Goal: Information Seeking & Learning: Learn about a topic

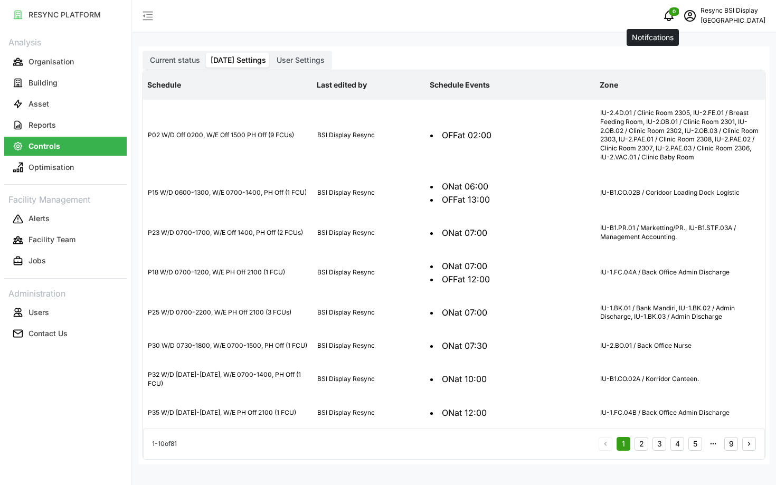
click at [684, 16] on icon "schedule" at bounding box center [690, 16] width 13 height 13
click at [671, 79] on icon "button" at bounding box center [674, 79] width 7 height 7
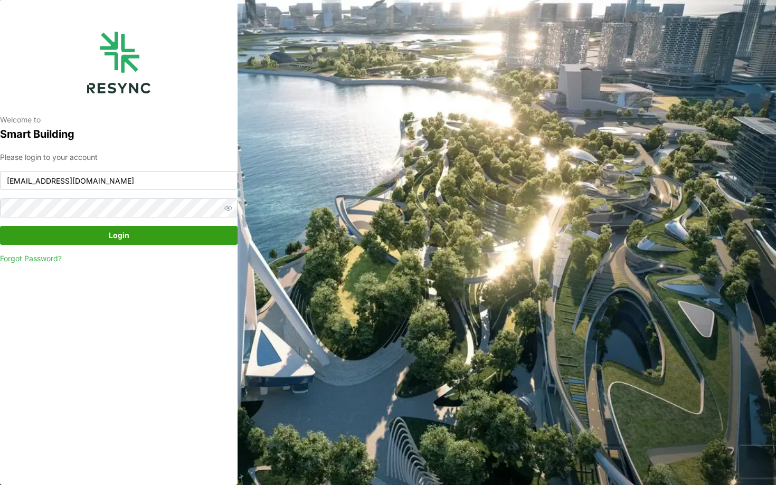
click at [92, 183] on input "bsi_display@resynctech.com" at bounding box center [119, 180] width 238 height 19
type input "continental_display@resynctech.com"
click at [131, 243] on span "Login" at bounding box center [119, 236] width 218 height 18
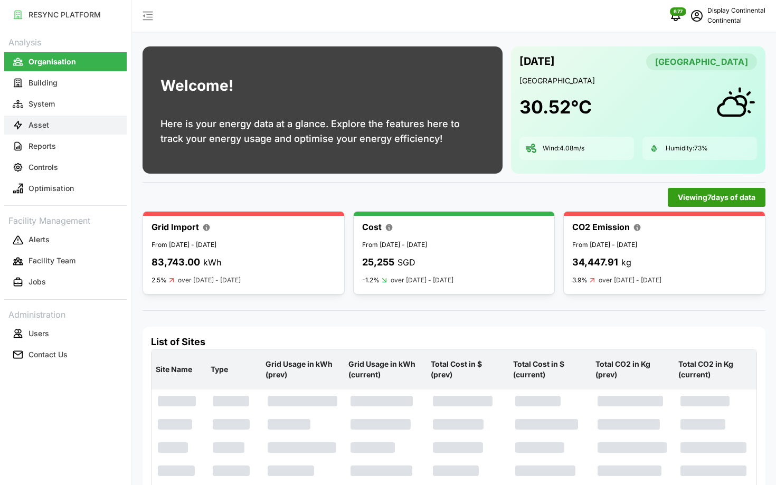
click at [55, 117] on button "Asset" at bounding box center [65, 125] width 123 height 19
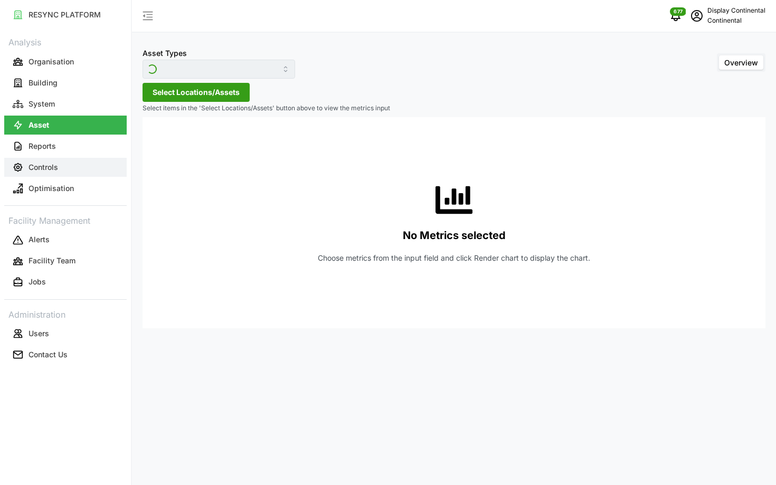
click at [72, 160] on button "Controls" at bounding box center [65, 167] width 123 height 19
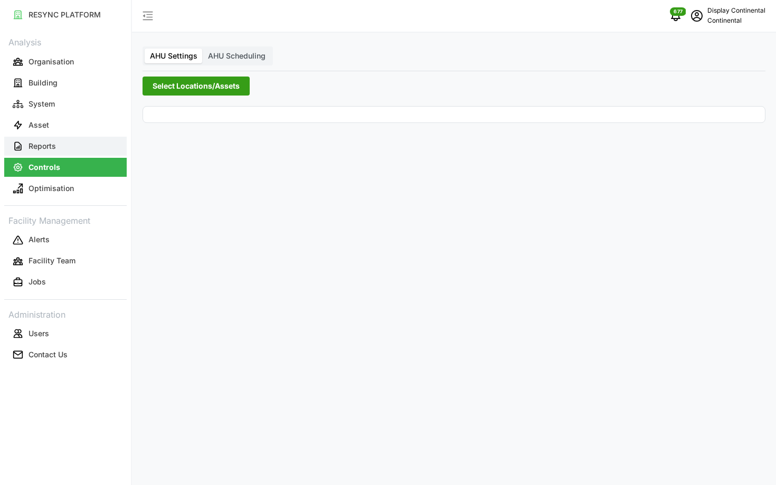
click at [69, 150] on button "Reports" at bounding box center [65, 146] width 123 height 19
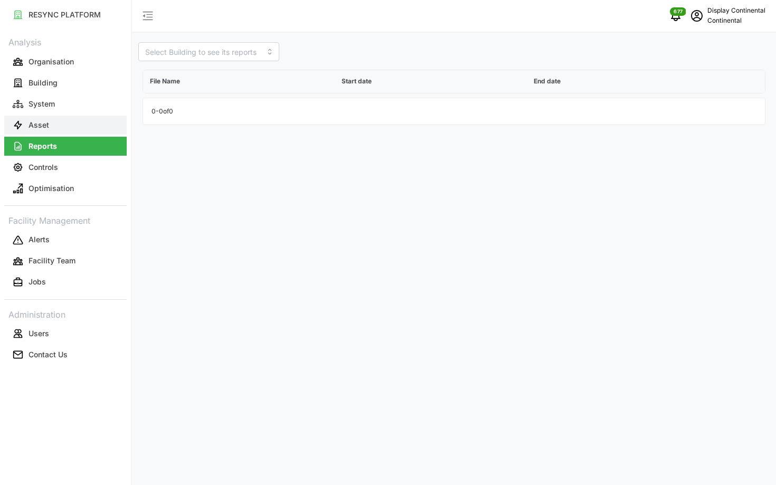
click at [88, 124] on button "Asset" at bounding box center [65, 125] width 123 height 19
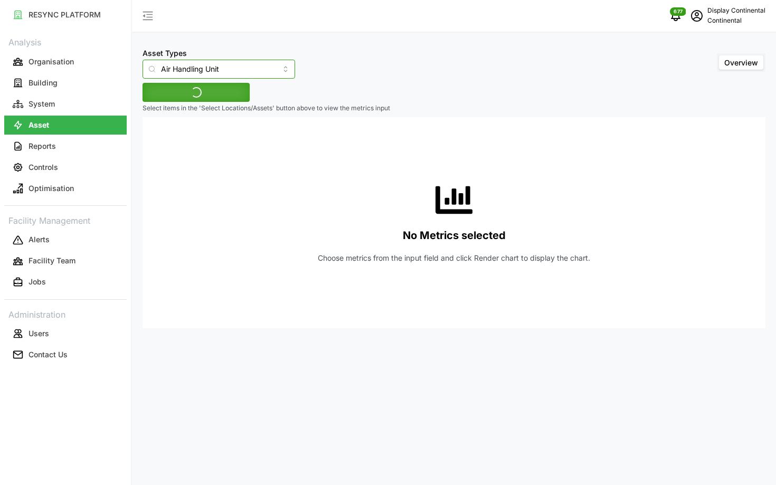
click at [214, 76] on input "Air Handling Unit" at bounding box center [219, 69] width 153 height 19
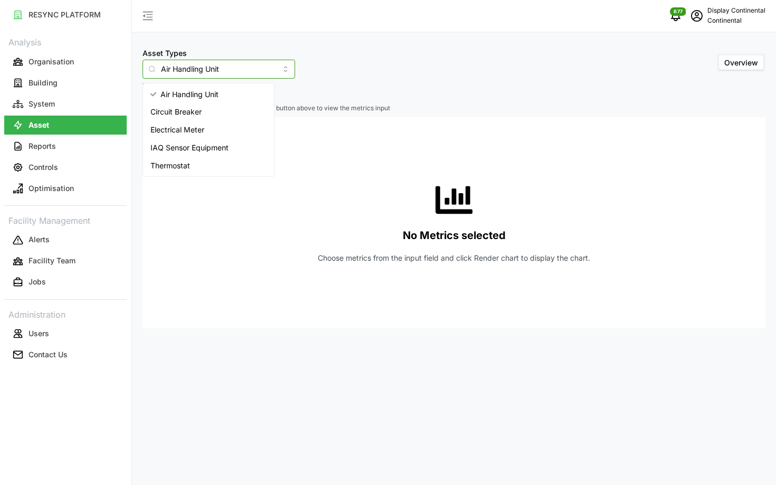
click at [228, 124] on div "Electrical Meter" at bounding box center [208, 130] width 127 height 18
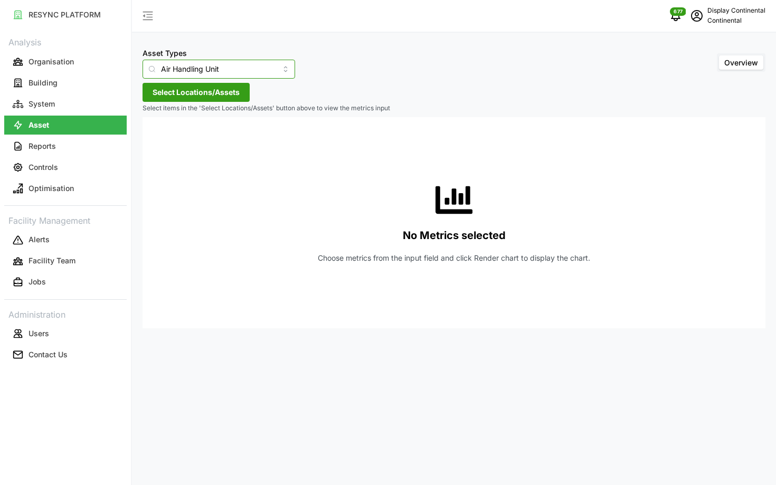
type input "Electrical Meter"
click at [214, 98] on span "Select Locations/Assets" at bounding box center [196, 92] width 87 height 18
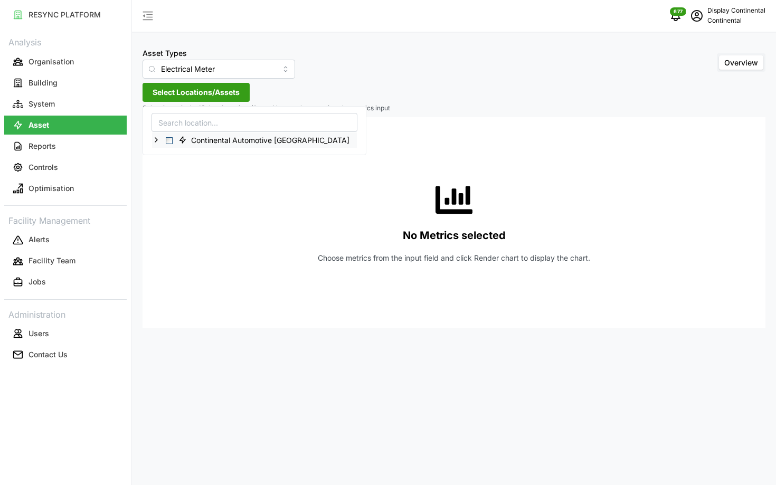
click at [156, 140] on icon at bounding box center [156, 140] width 8 height 8
click at [181, 156] on span "Select CA1" at bounding box center [177, 156] width 7 height 7
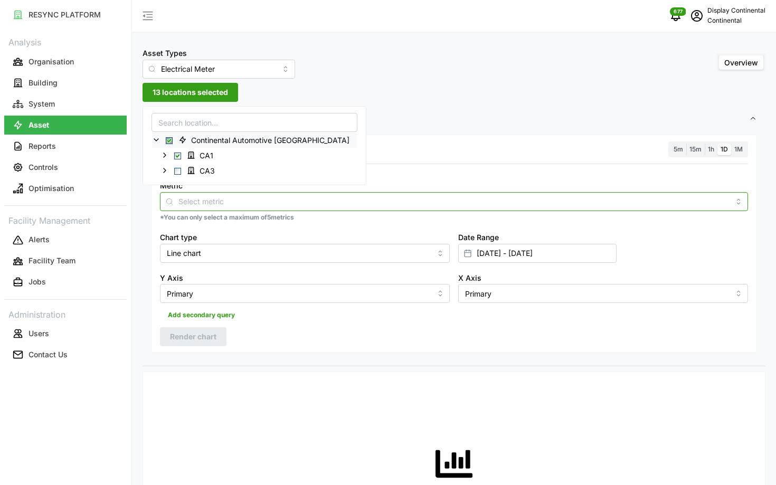
click at [245, 206] on input "Metric" at bounding box center [454, 201] width 551 height 12
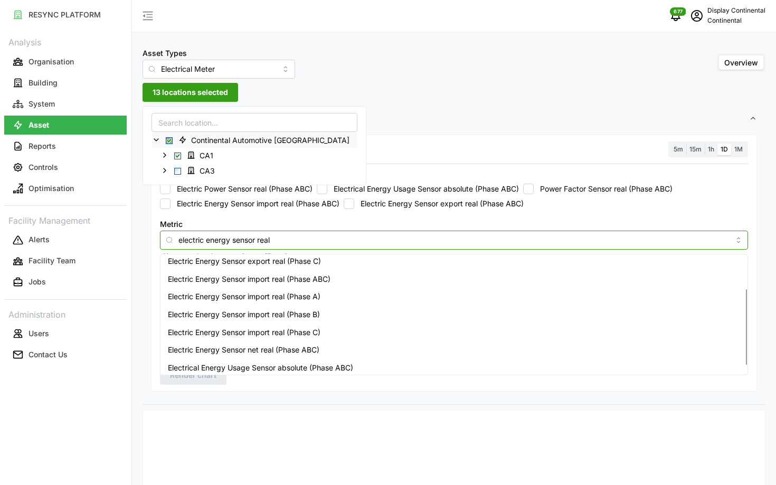
scroll to position [61, 0]
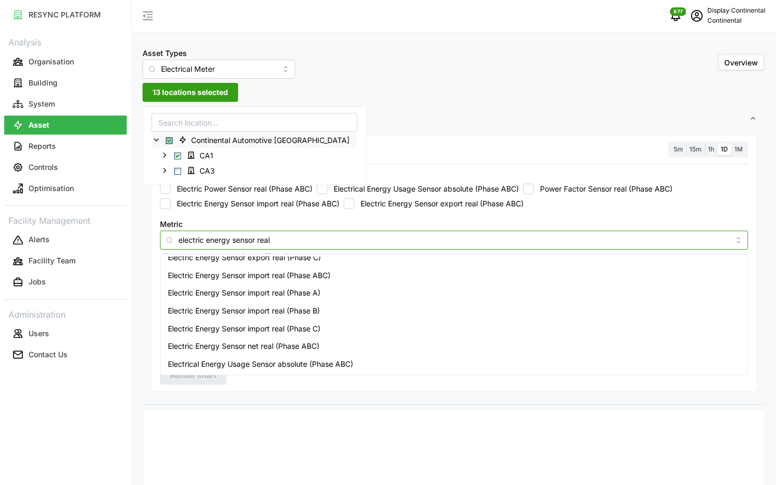
type input "electric energy sensor real"
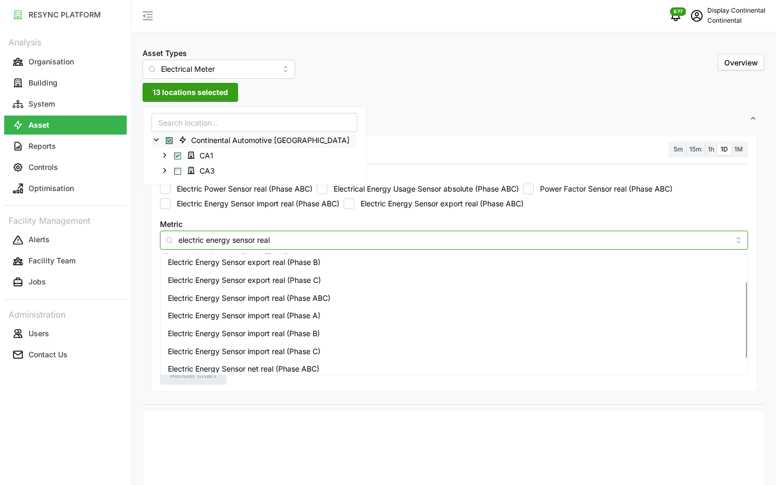
scroll to position [0, 0]
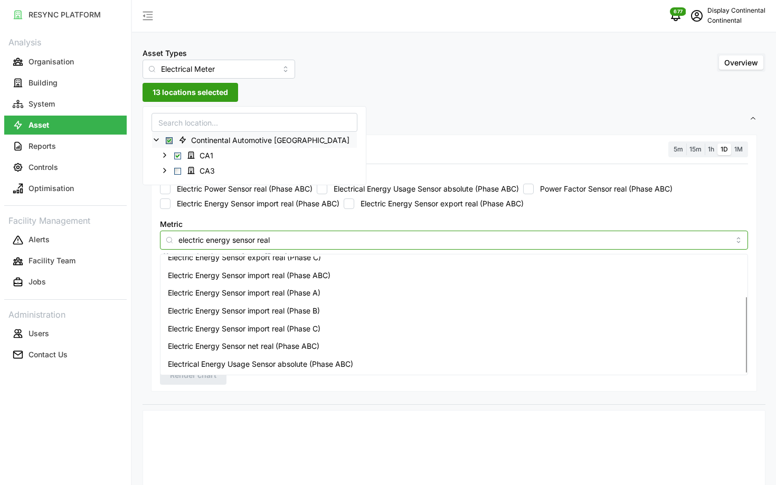
type input "electric energy sensor real"
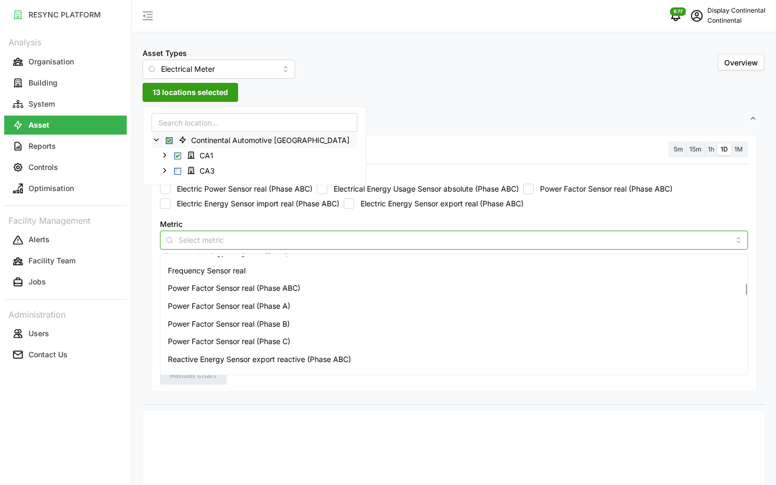
scroll to position [1094, 0]
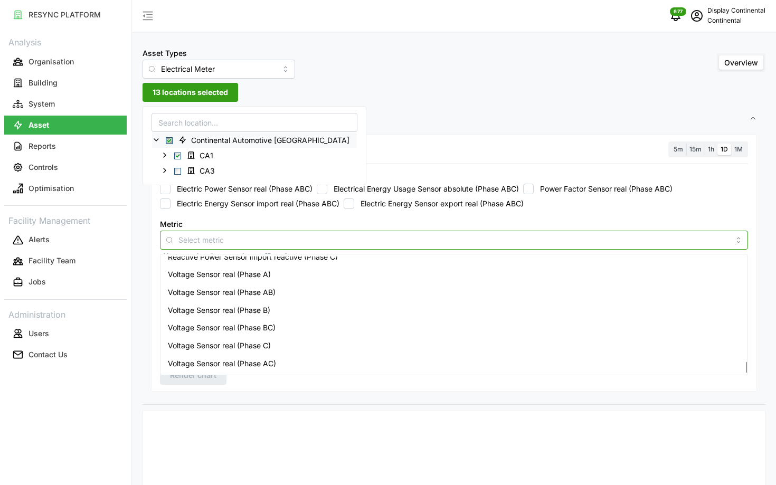
type input "e"
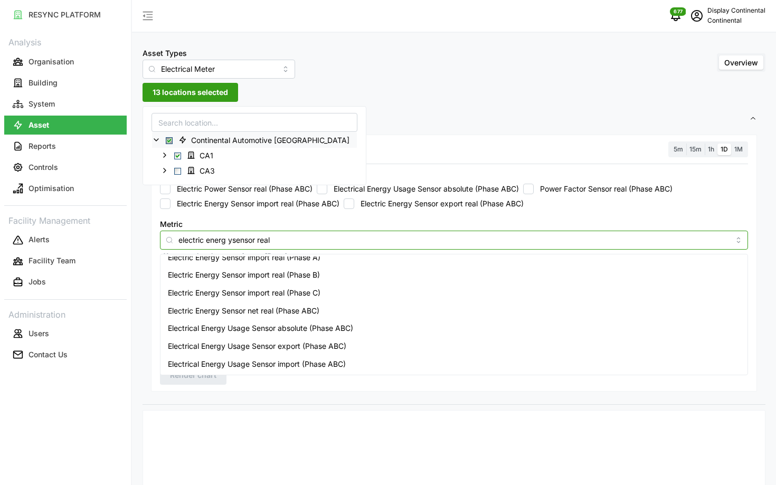
scroll to position [62, 0]
click at [232, 237] on input "electric energ ysensor real" at bounding box center [454, 240] width 551 height 12
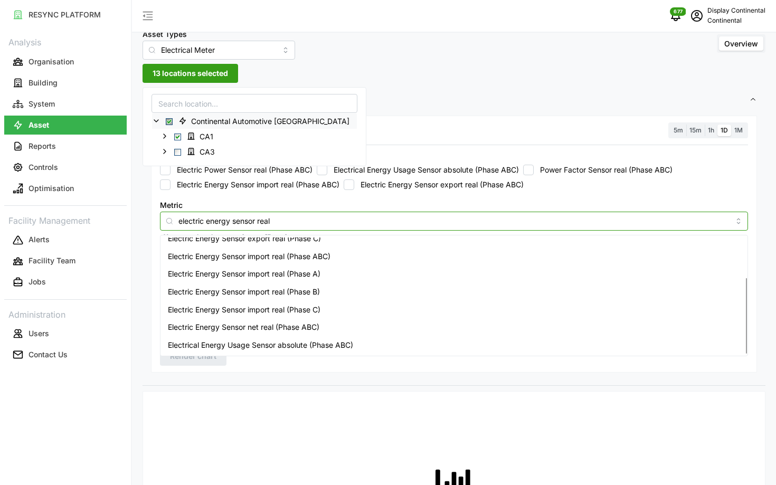
scroll to position [27, 0]
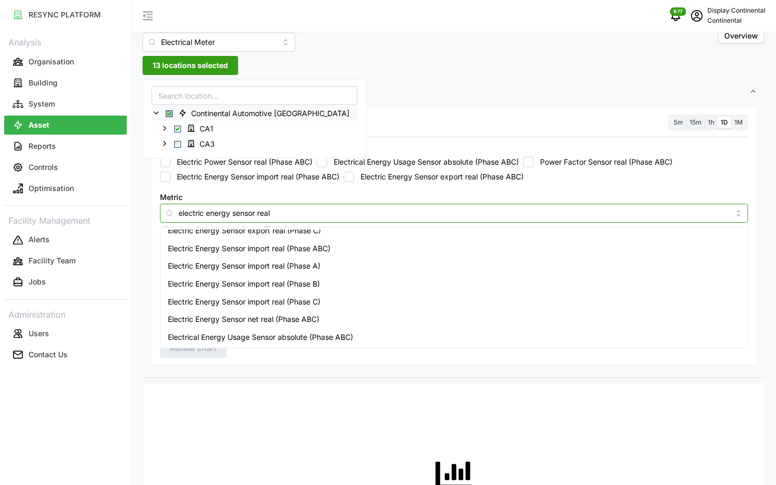
type input "electric energy sensor real"
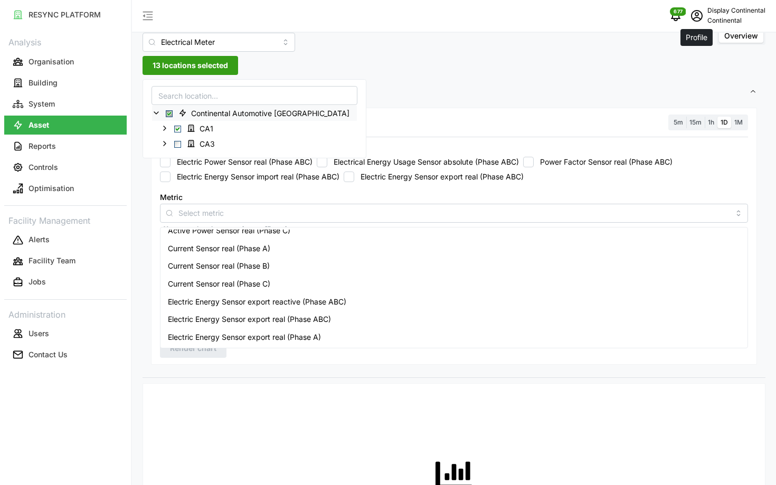
click at [702, 21] on icon "schedule" at bounding box center [697, 16] width 13 height 13
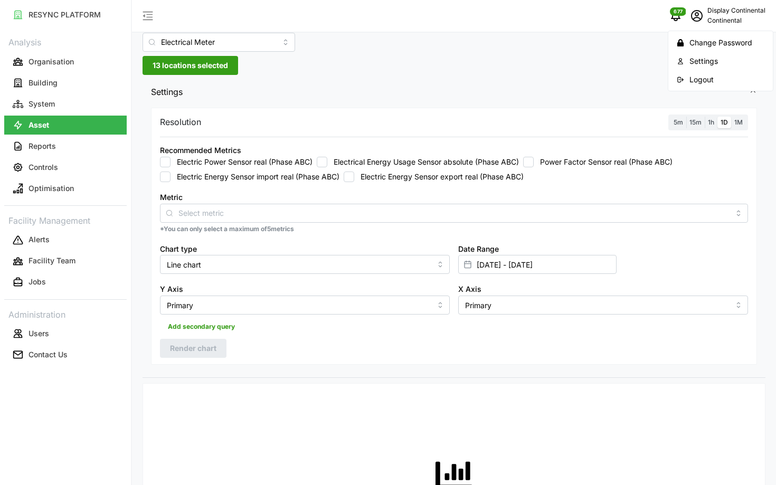
click at [691, 81] on div "Logout" at bounding box center [727, 80] width 75 height 12
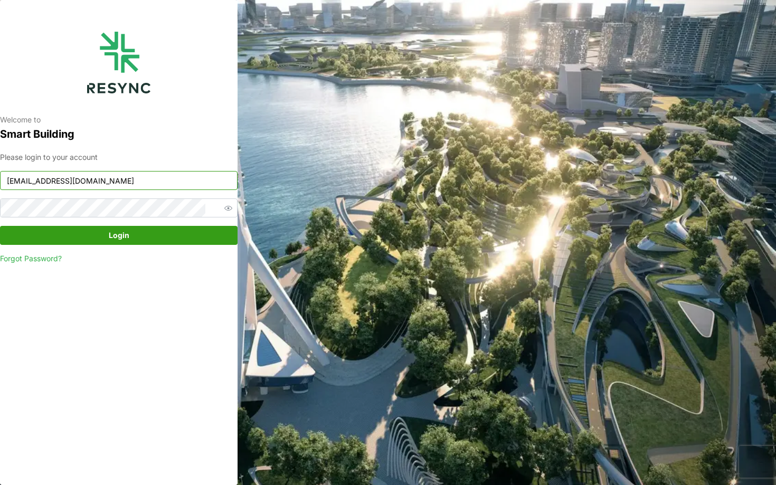
click at [144, 184] on input "[EMAIL_ADDRESS][DOMAIN_NAME]" at bounding box center [119, 180] width 238 height 19
type input "nhs_internal@resynctech.com"
click at [164, 243] on span "Login" at bounding box center [119, 236] width 218 height 18
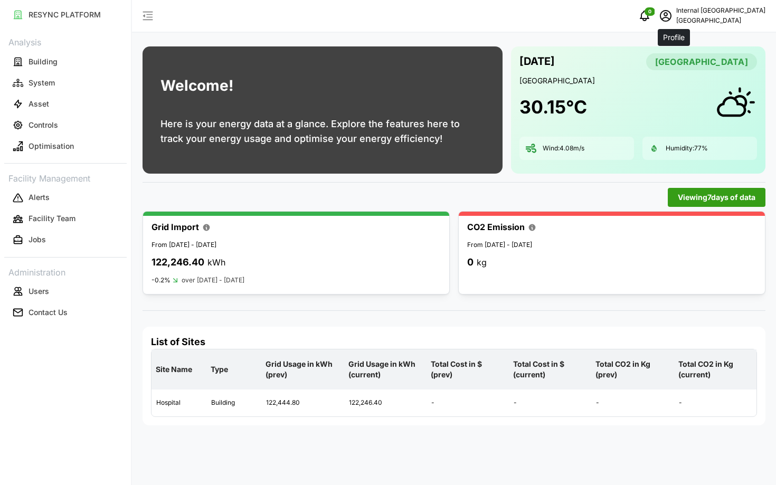
click at [672, 19] on icon "schedule" at bounding box center [666, 16] width 13 height 13
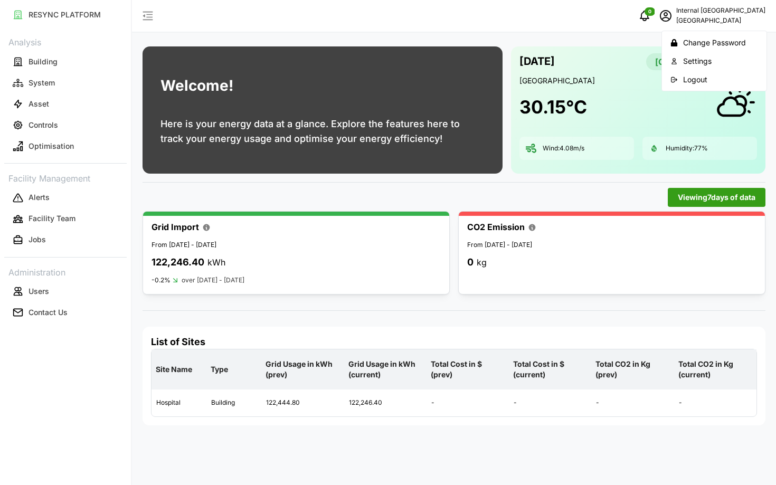
click at [683, 78] on button "Logout" at bounding box center [714, 79] width 100 height 18
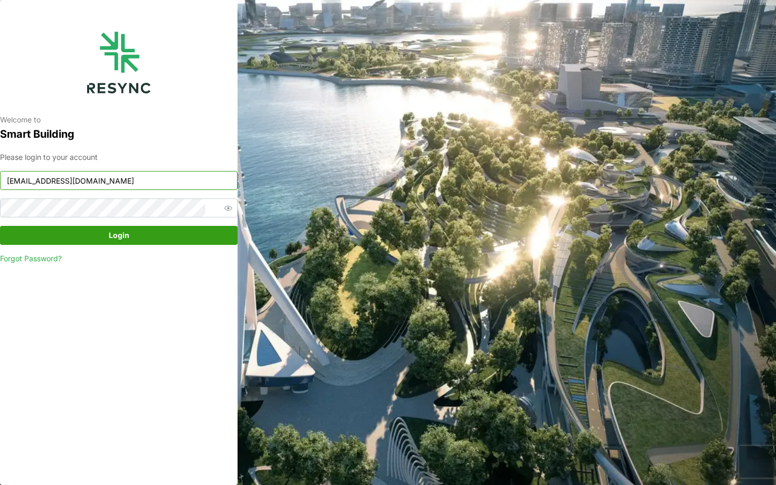
click at [140, 174] on input "[EMAIL_ADDRESS][DOMAIN_NAME]" at bounding box center [119, 180] width 238 height 19
type input "[EMAIL_ADDRESS][DOMAIN_NAME]"
click at [117, 239] on span "Login" at bounding box center [119, 236] width 21 height 18
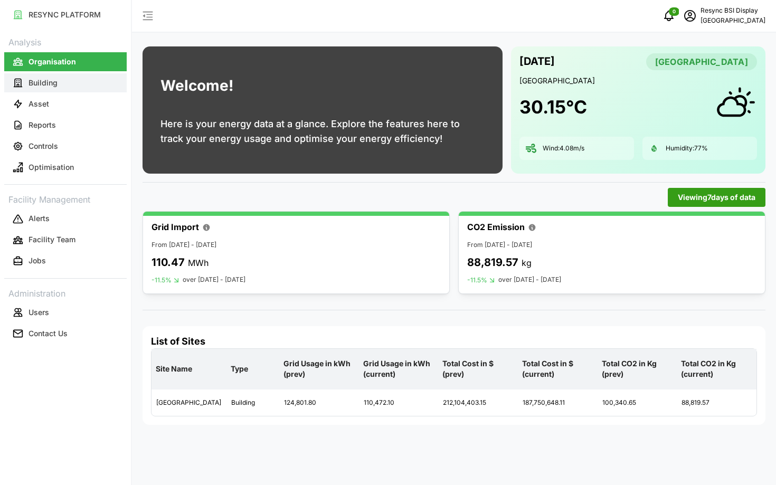
click at [30, 81] on p "Building" at bounding box center [43, 83] width 29 height 11
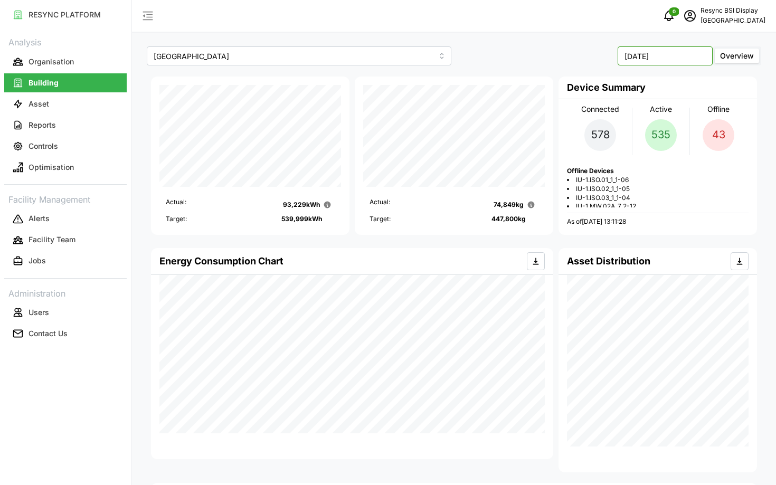
click at [637, 61] on input "October 2025" at bounding box center [665, 55] width 95 height 19
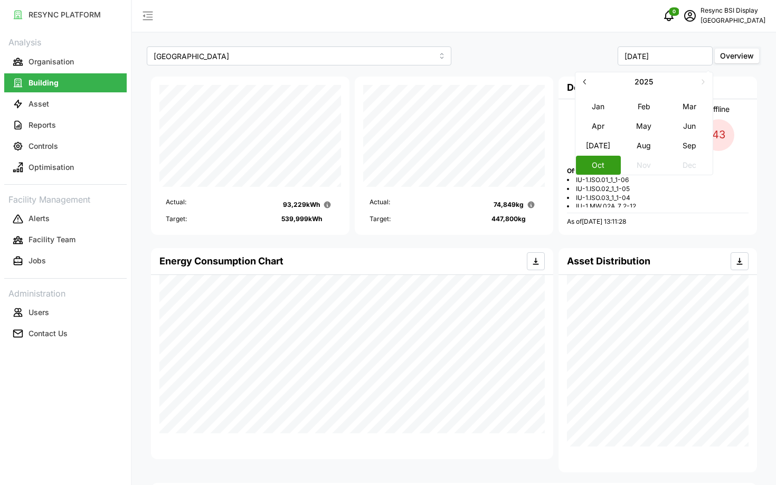
click at [583, 82] on icon "button" at bounding box center [585, 81] width 8 height 8
click at [634, 129] on button "May" at bounding box center [644, 125] width 45 height 19
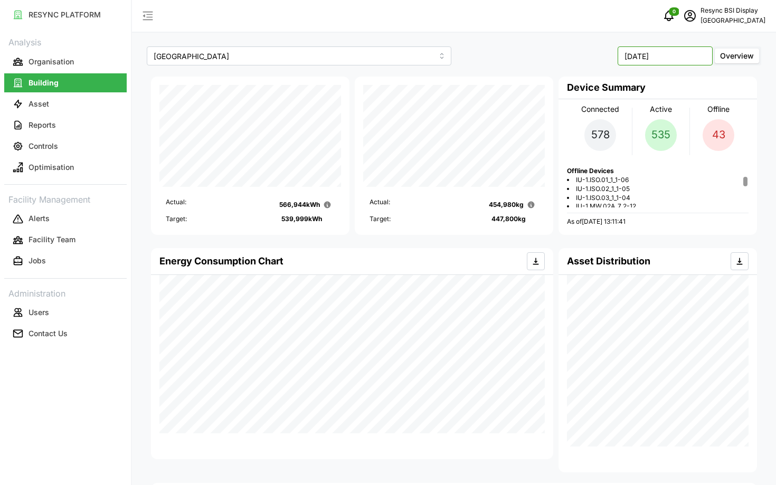
click at [637, 62] on input "May 2024" at bounding box center [665, 55] width 95 height 19
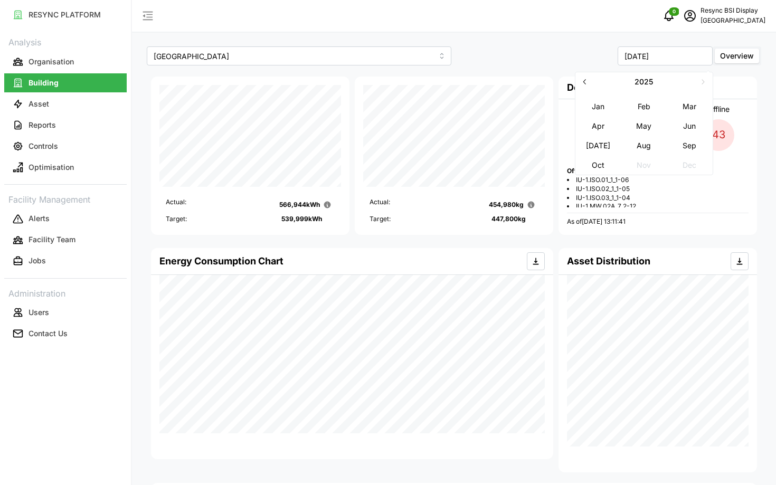
click at [586, 84] on icon "button" at bounding box center [585, 81] width 8 height 8
click at [594, 129] on button "Apr" at bounding box center [598, 125] width 45 height 19
type input "April 2024"
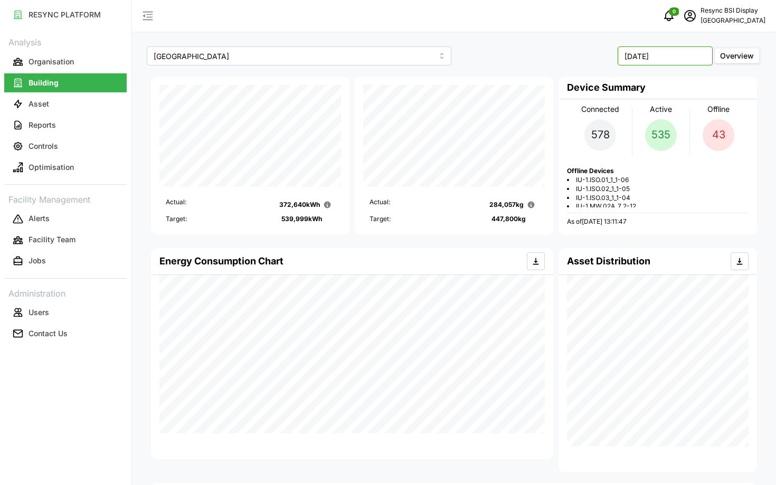
click at [636, 49] on input "April 2024" at bounding box center [665, 55] width 95 height 19
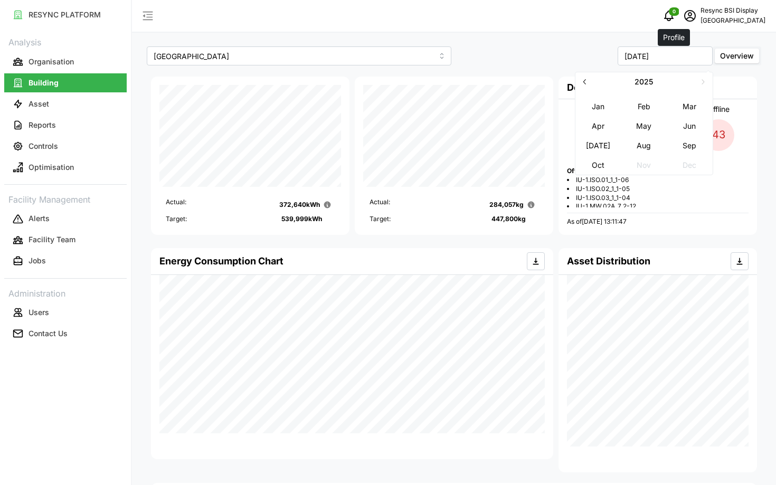
click at [684, 22] on icon "schedule" at bounding box center [690, 16] width 13 height 13
click at [689, 86] on button "Logout" at bounding box center [714, 79] width 100 height 18
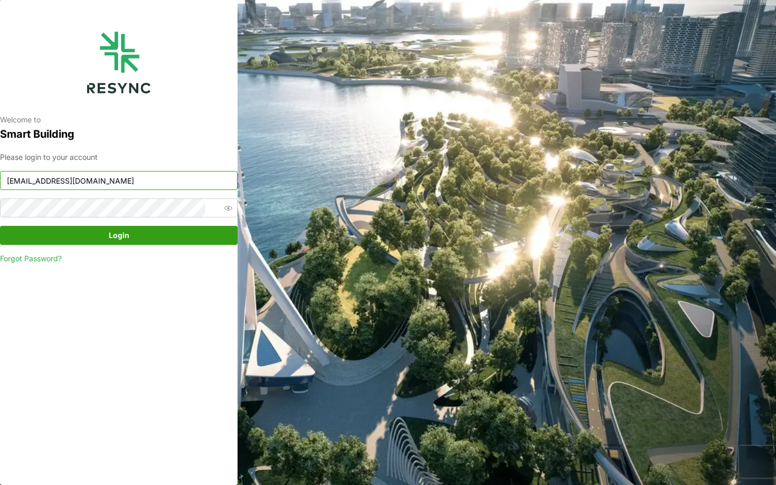
click at [137, 180] on input "[EMAIL_ADDRESS][DOMAIN_NAME]" at bounding box center [119, 180] width 238 height 19
click at [147, 190] on input "[EMAIL_ADDRESS][DOMAIN_NAME]" at bounding box center [119, 180] width 238 height 19
type input "i"
type input "[EMAIL_ADDRESS][DOMAIN_NAME]"
click at [135, 234] on span "Login" at bounding box center [119, 236] width 218 height 18
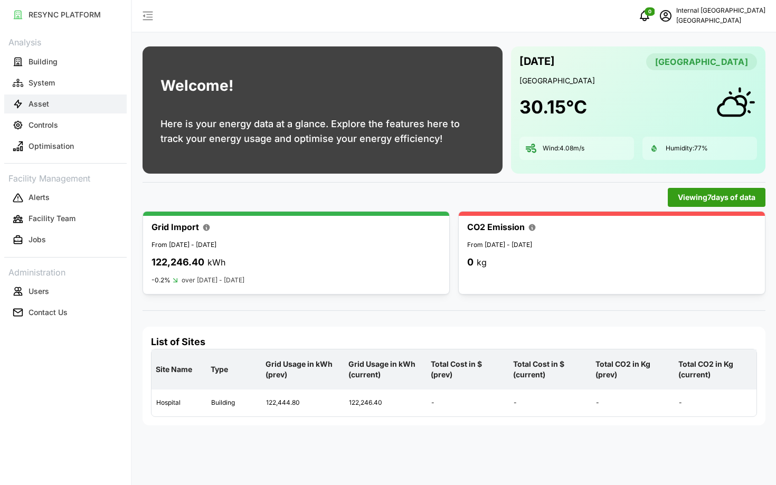
click at [77, 108] on button "Asset" at bounding box center [65, 104] width 123 height 19
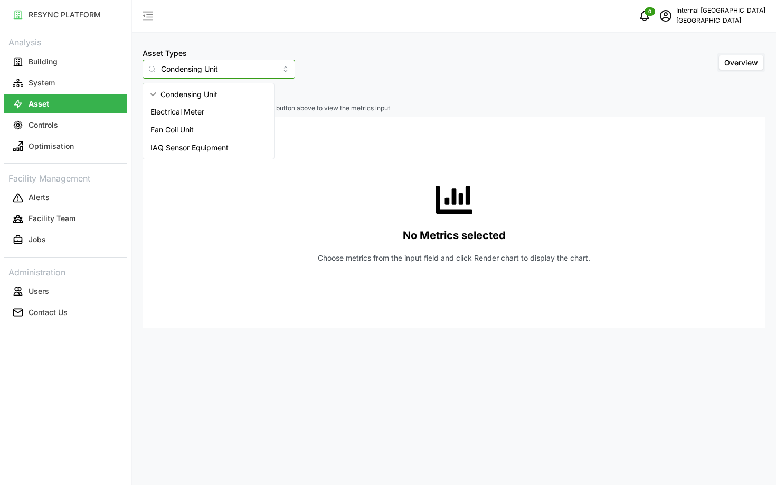
click at [179, 73] on input "Condensing Unit" at bounding box center [219, 69] width 153 height 19
click at [186, 109] on span "Electrical Meter" at bounding box center [178, 112] width 54 height 12
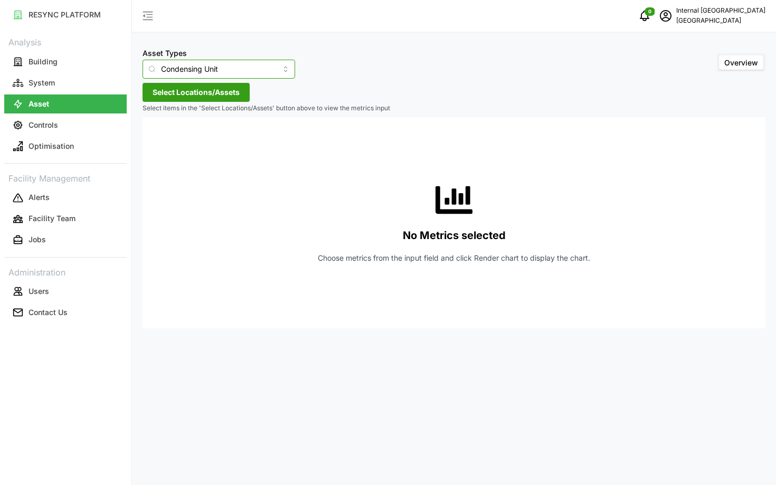
type input "Electrical Meter"
click at [187, 94] on span "Select Locations/Assets" at bounding box center [196, 92] width 87 height 18
click at [155, 138] on icon at bounding box center [156, 140] width 8 height 8
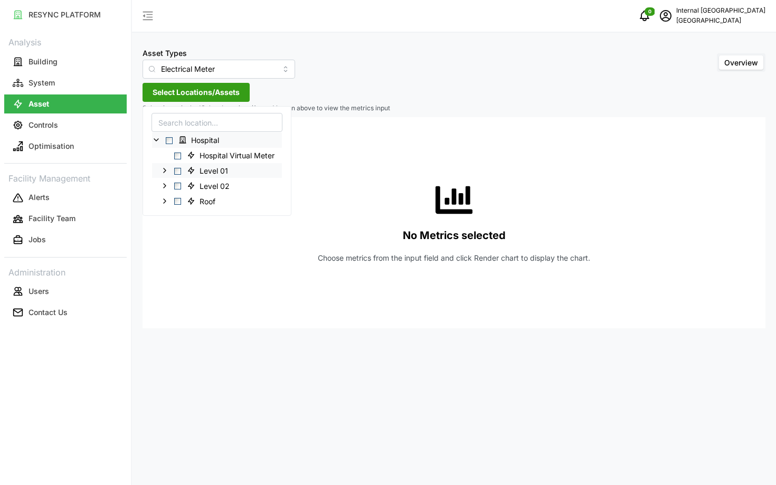
click at [168, 170] on icon at bounding box center [165, 170] width 8 height 8
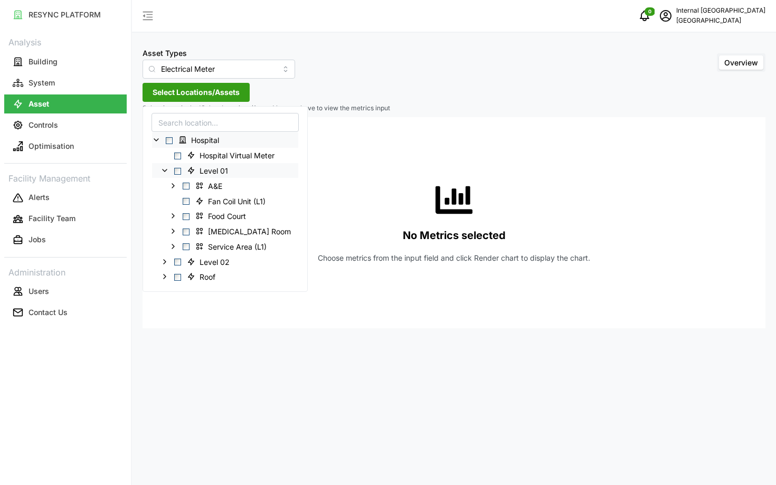
click at [163, 173] on icon at bounding box center [165, 170] width 8 height 8
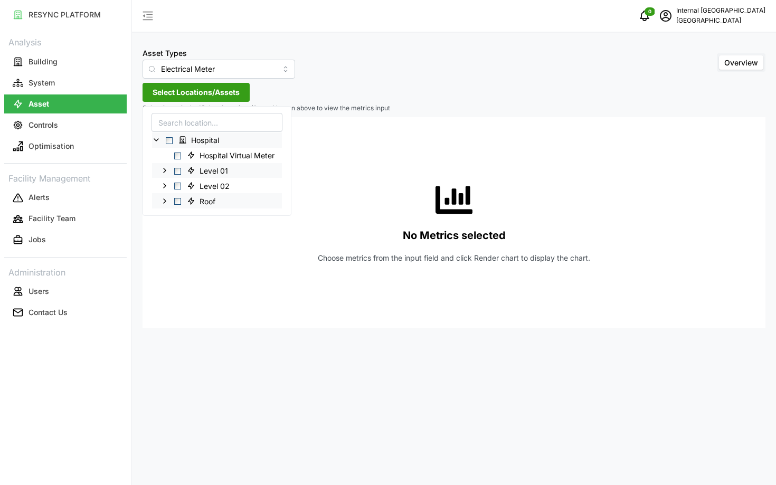
click at [163, 199] on icon at bounding box center [165, 200] width 8 height 8
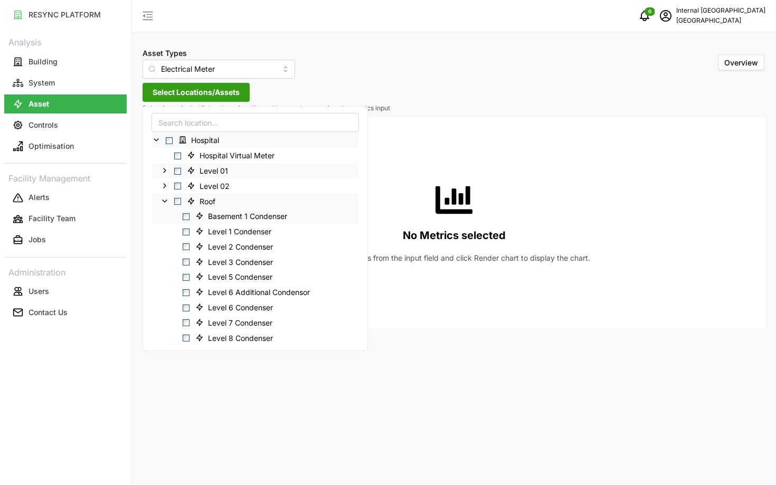
click at [186, 219] on span "Select Basement 1 Condenser" at bounding box center [186, 216] width 7 height 7
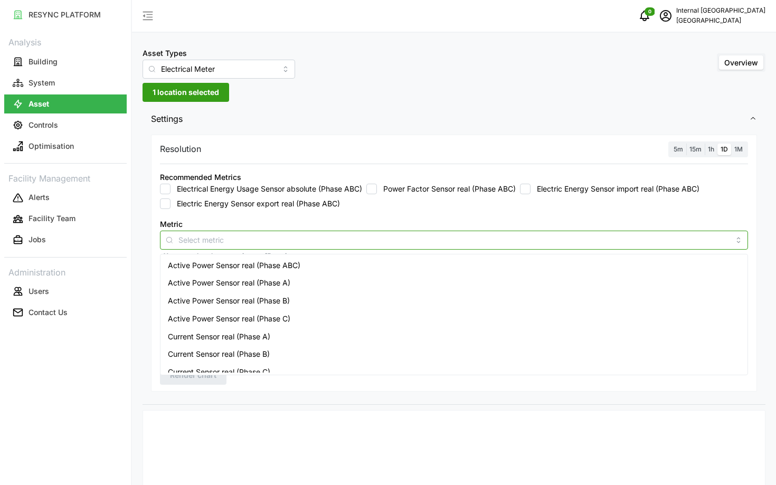
click at [428, 237] on input "Metric" at bounding box center [454, 240] width 551 height 12
click at [356, 266] on div "Active Power Sensor real (Phase ABC)" at bounding box center [454, 266] width 583 height 18
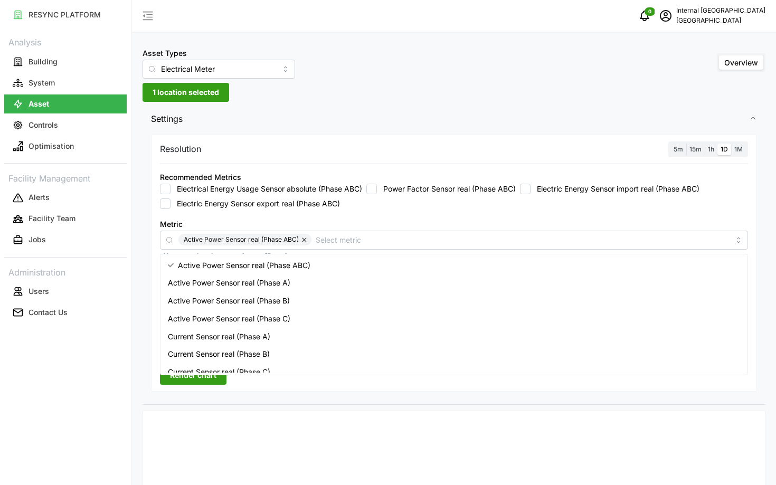
click at [680, 145] on span "5m" at bounding box center [679, 149] width 10 height 8
click at [671, 144] on input "5m" at bounding box center [671, 144] width 0 height 0
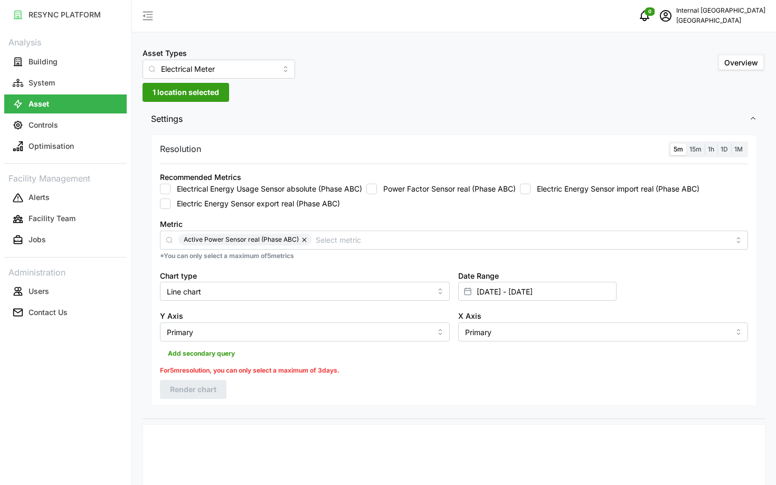
click at [494, 304] on div "Date Range [DATE] - [DATE]" at bounding box center [603, 285] width 298 height 41
click at [502, 297] on input "[DATE] - [DATE]" at bounding box center [537, 291] width 158 height 19
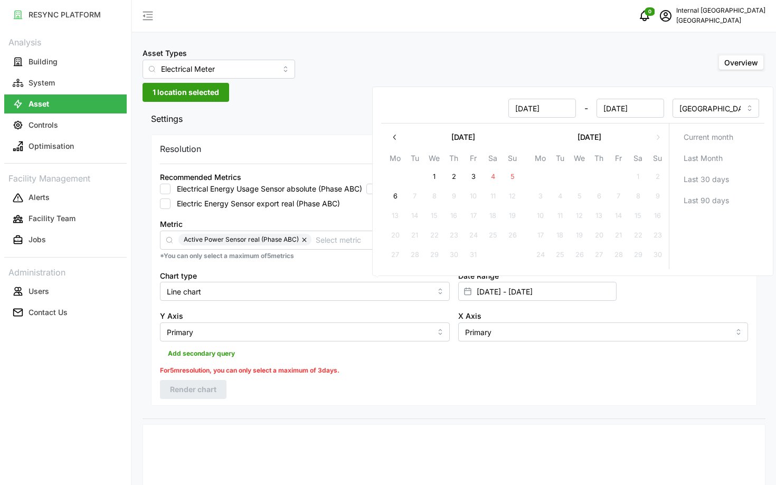
click at [524, 109] on input "[DATE]" at bounding box center [543, 108] width 68 height 19
type input "[DATE]"
type input "[DATE] - [DATE]"
click at [619, 108] on input "[DATE]" at bounding box center [631, 108] width 68 height 19
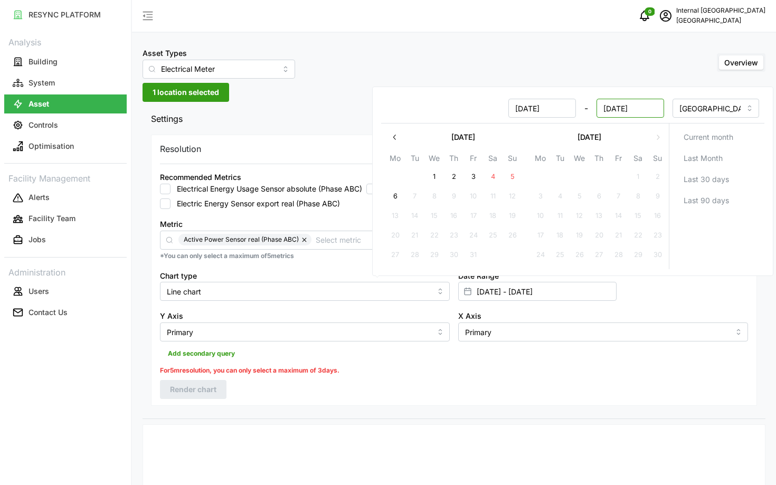
click at [619, 108] on input "[DATE]" at bounding box center [631, 108] width 68 height 19
click at [651, 110] on input "[DATE]" at bounding box center [631, 108] width 68 height 19
click at [612, 112] on input "[DATE]" at bounding box center [631, 108] width 68 height 19
click at [612, 110] on input "[DATE]" at bounding box center [631, 108] width 68 height 19
type input "[DATE]"
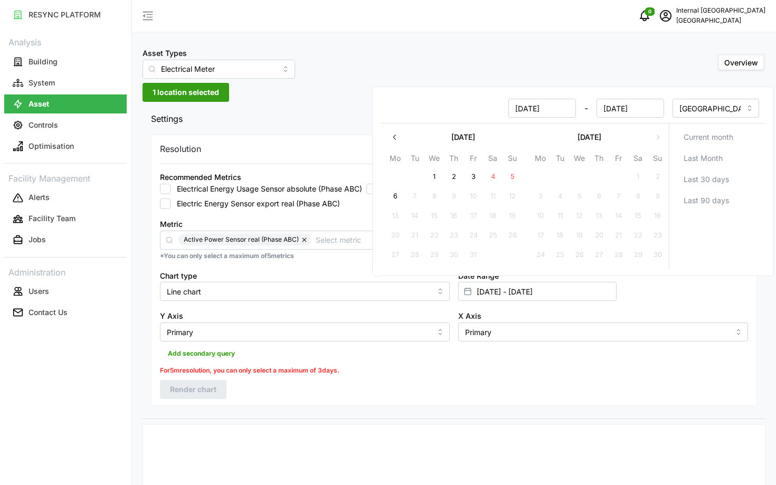
type input "[DATE] - [DATE]"
click at [426, 414] on div "Resolution 5m 15m 1h 1D 1M Recommended Metrics Electrical Energy Usage Sensor a…" at bounding box center [454, 275] width 623 height 287
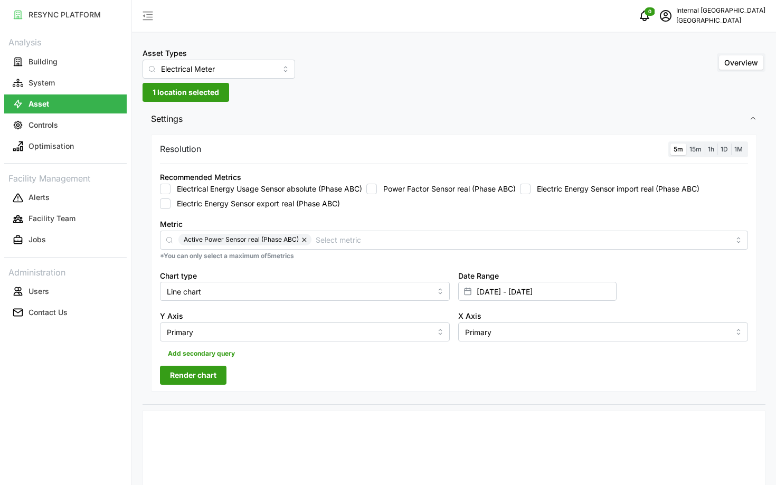
click at [196, 374] on span "Render chart" at bounding box center [193, 376] width 46 height 18
click at [543, 297] on input "[DATE] - [DATE]" at bounding box center [537, 291] width 158 height 19
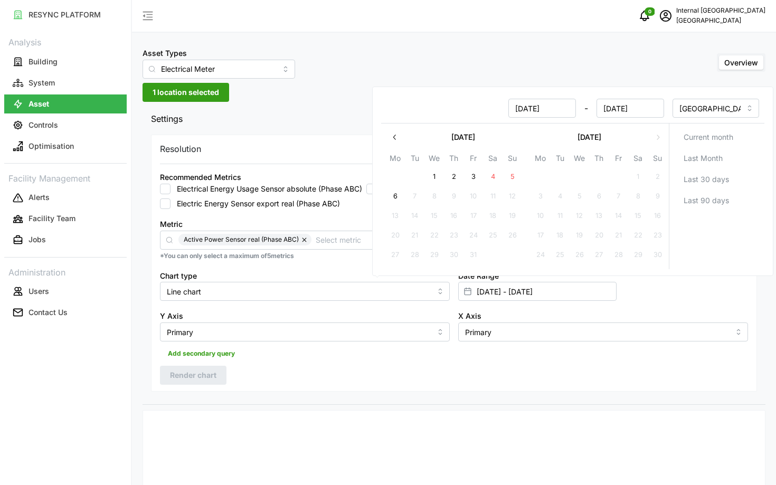
click at [523, 111] on input "[DATE]" at bounding box center [543, 108] width 68 height 19
type input "[DATE]"
type input "[DATE] - [DATE]"
type input "[DATE]"
click at [611, 111] on input "[DATE]" at bounding box center [631, 108] width 68 height 19
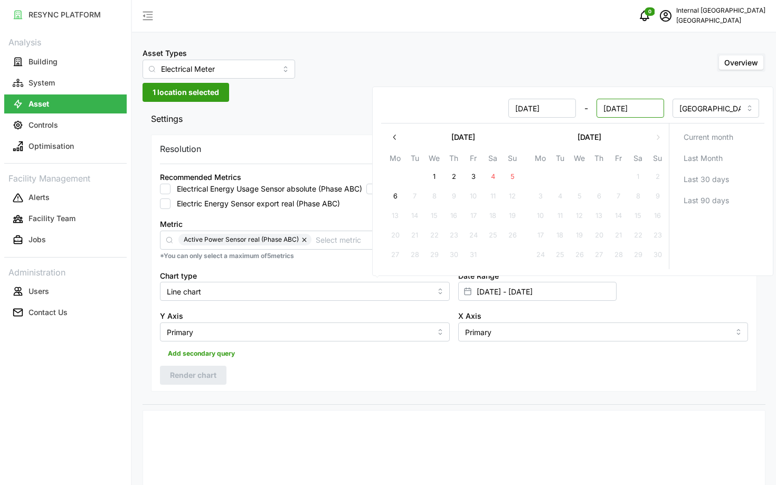
type input "[DATE]"
type input "[DATE] - [DATE]"
click at [289, 351] on div "Add secondary query" at bounding box center [454, 352] width 588 height 20
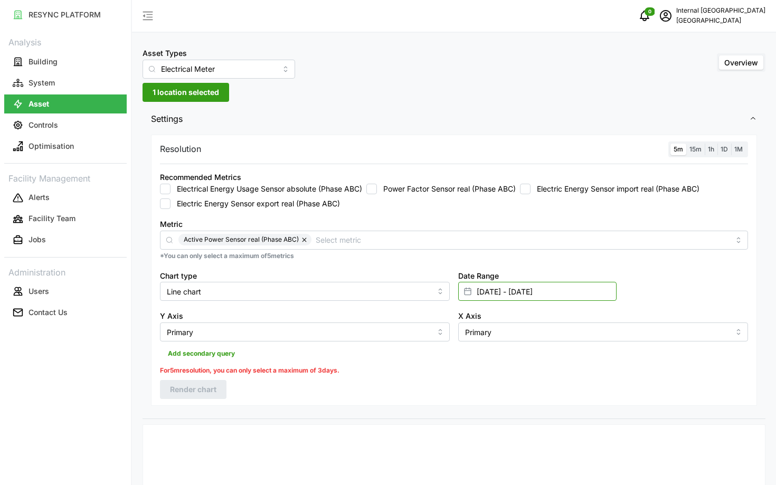
click at [503, 291] on input "[DATE] - [DATE]" at bounding box center [537, 291] width 158 height 19
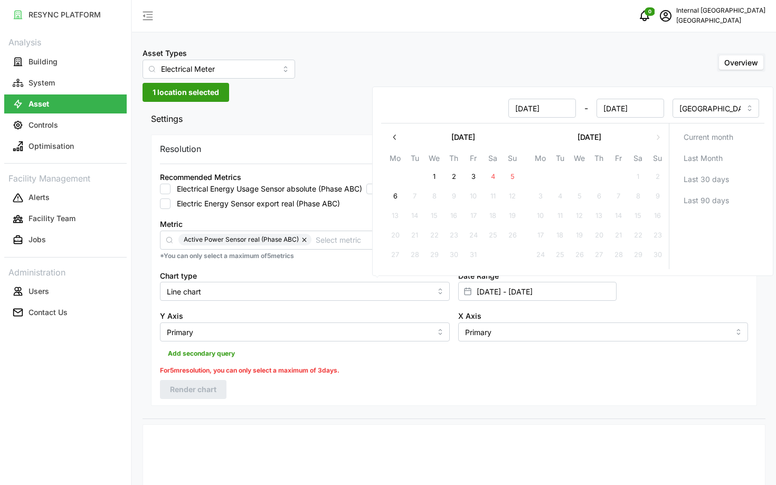
click at [523, 109] on input "[DATE]" at bounding box center [543, 108] width 68 height 19
type input "[DATE]"
type input "[DATE] - [DATE]"
click at [442, 388] on div "Resolution 5m 15m 1h 1D 1M Recommended Metrics Electrical Energy Usage Sensor a…" at bounding box center [454, 270] width 606 height 271
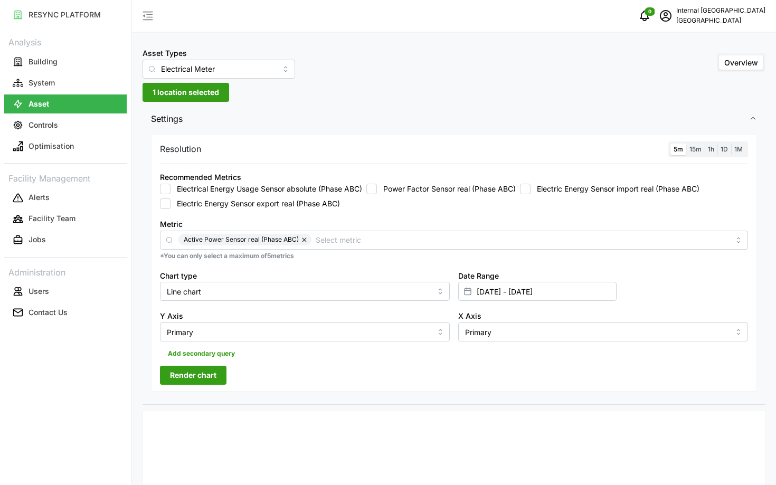
click at [185, 381] on span "Render chart" at bounding box center [193, 376] width 46 height 18
click at [540, 287] on input "[DATE] - [DATE]" at bounding box center [537, 291] width 158 height 19
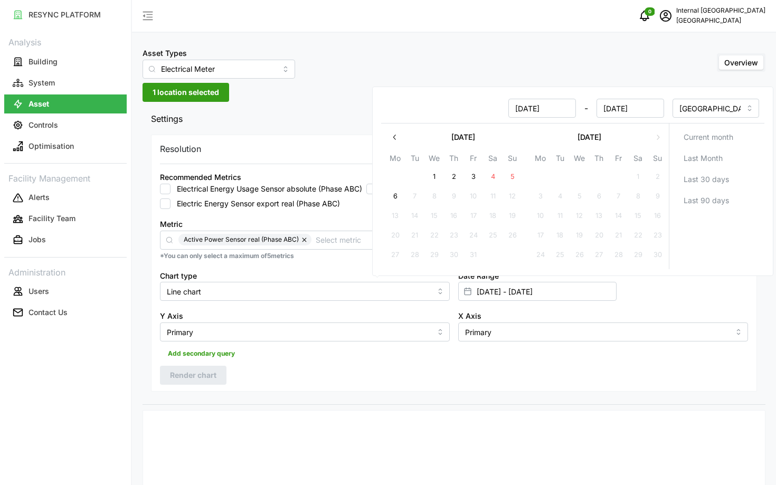
click at [391, 139] on icon "button" at bounding box center [395, 137] width 8 height 8
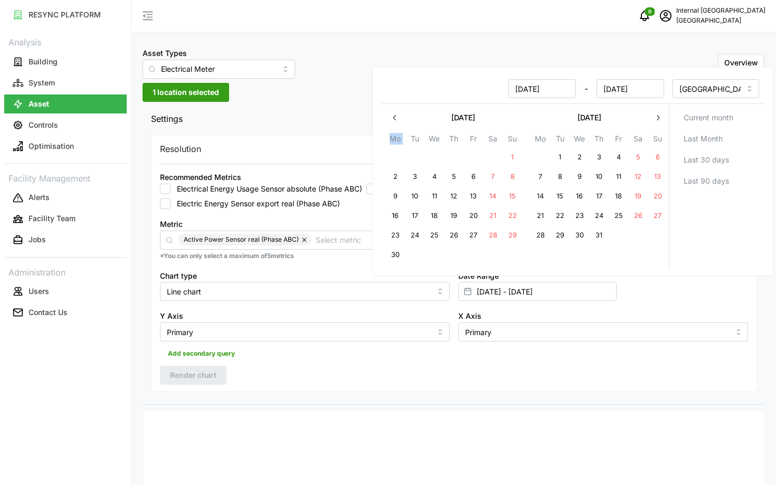
click at [391, 139] on th "Mo" at bounding box center [396, 140] width 20 height 15
click at [391, 125] on button "button" at bounding box center [395, 117] width 19 height 19
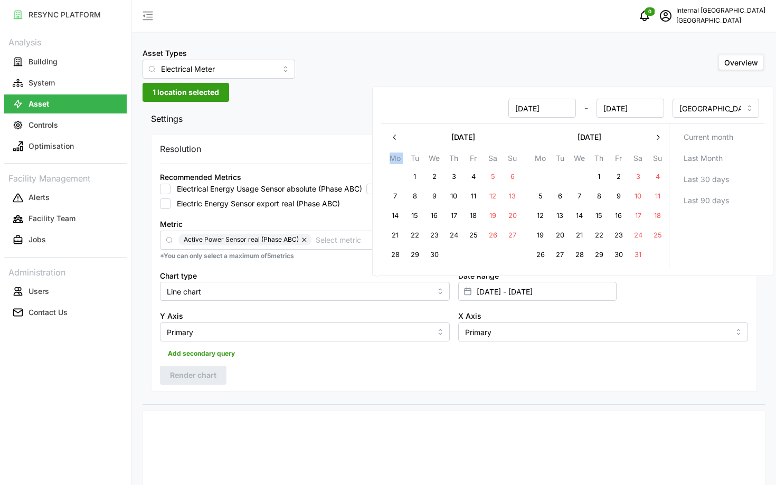
click at [392, 136] on icon "button" at bounding box center [395, 137] width 8 height 8
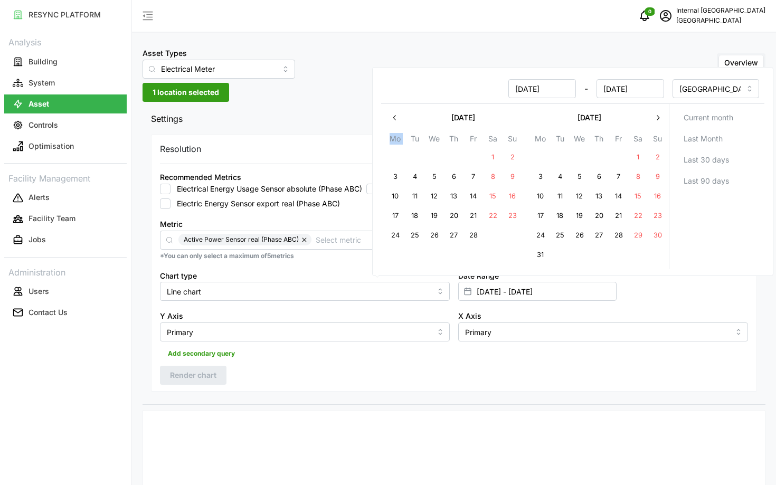
click at [392, 136] on th "Mo" at bounding box center [396, 140] width 20 height 15
click at [392, 120] on icon "button" at bounding box center [395, 118] width 8 height 8
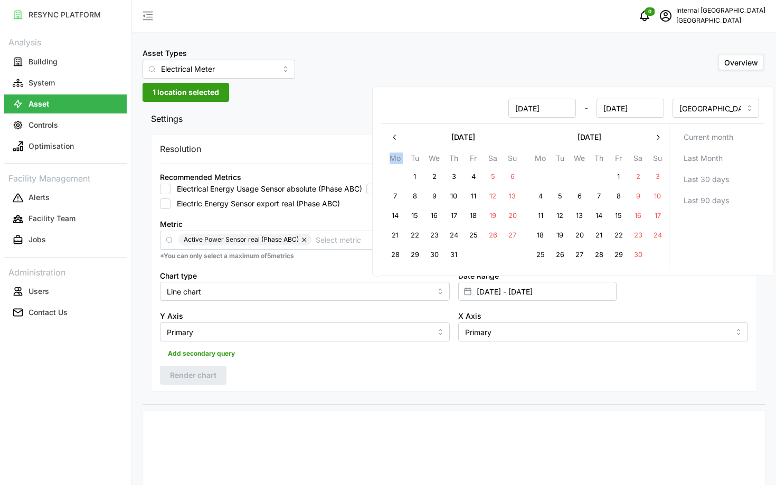
click at [392, 120] on div "[DATE] - [DATE]" at bounding box center [525, 108] width 286 height 27
click at [392, 135] on icon "button" at bounding box center [395, 137] width 8 height 8
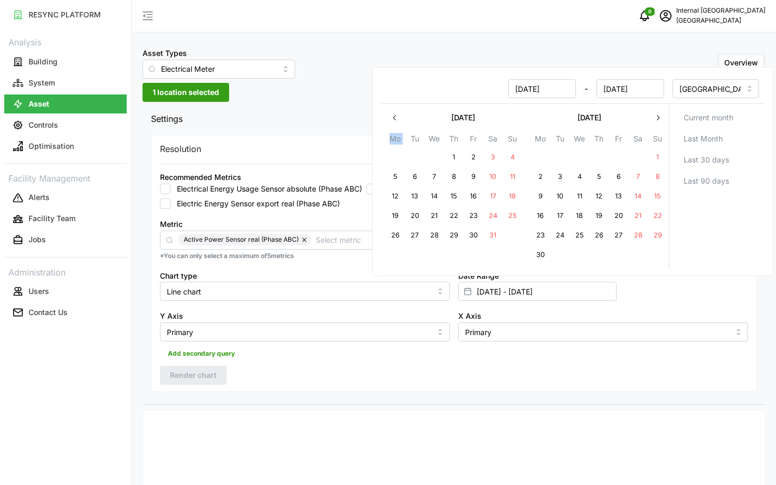
click at [398, 118] on icon "button" at bounding box center [395, 118] width 8 height 8
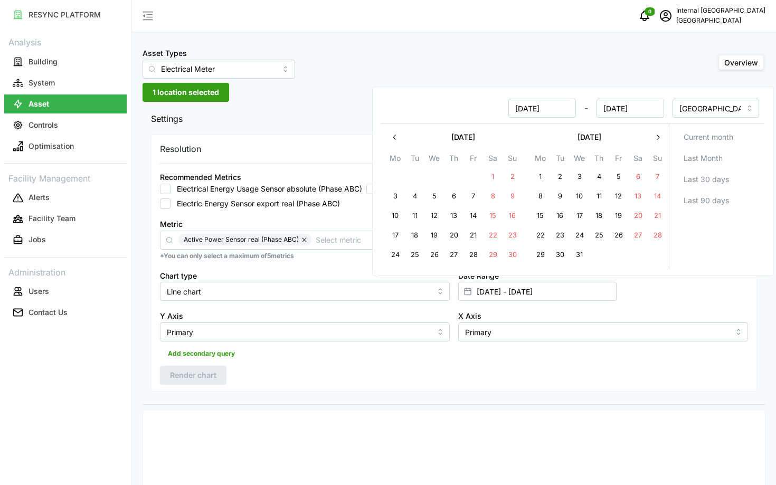
click at [389, 392] on div "Resolution 5m 15m 1h 1D 1M Recommended Metrics Electrical Energy Usage Sensor a…" at bounding box center [454, 268] width 623 height 273
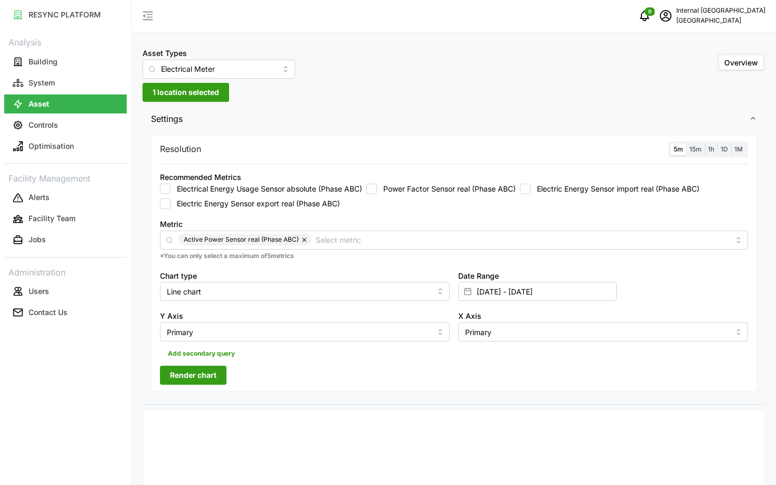
click at [185, 84] on span "1 location selected" at bounding box center [186, 92] width 67 height 18
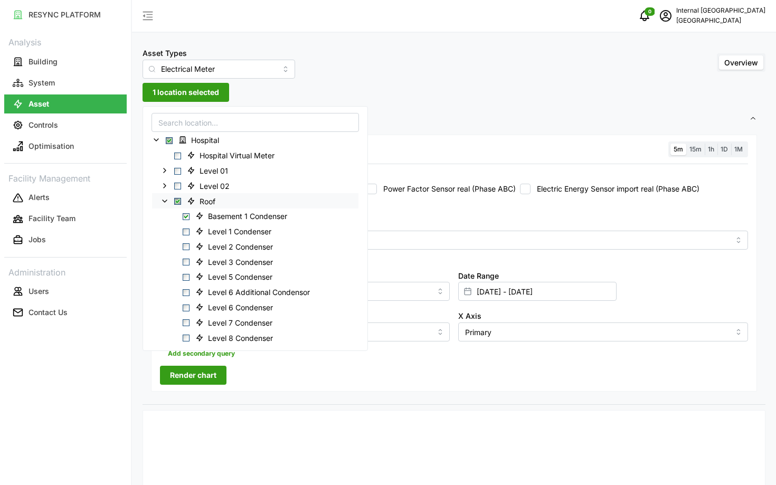
click at [175, 202] on span "Select Roof" at bounding box center [177, 201] width 7 height 7
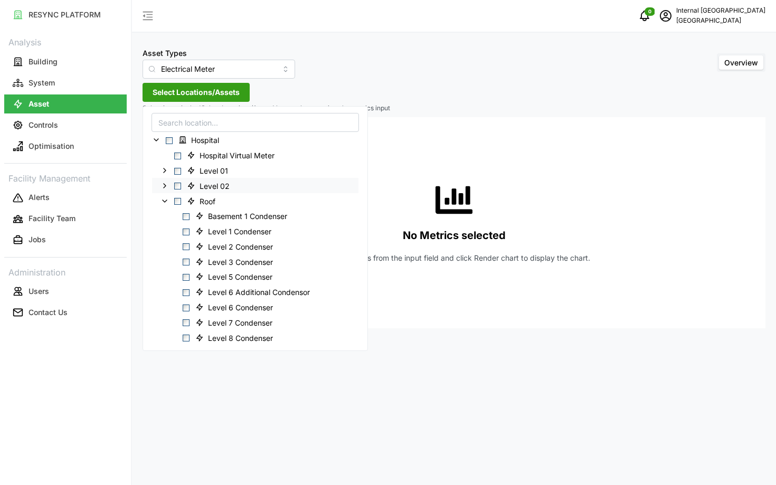
click at [165, 186] on icon at bounding box center [165, 186] width 8 height 8
click at [174, 203] on icon at bounding box center [173, 200] width 8 height 8
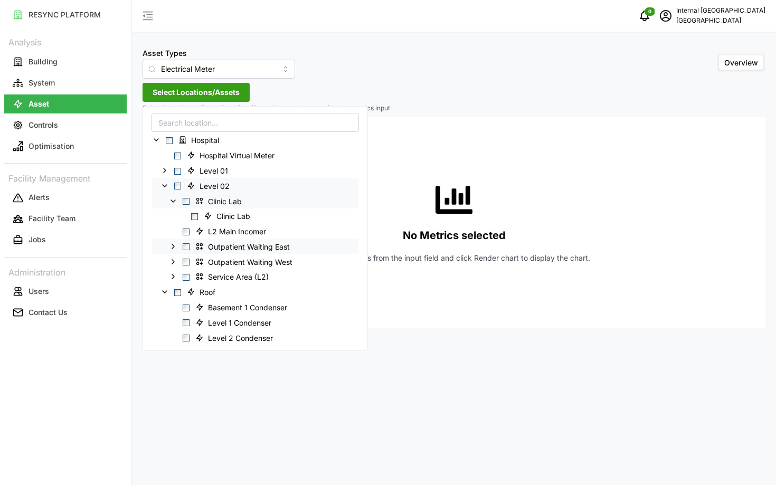
click at [174, 246] on icon at bounding box center [173, 246] width 8 height 8
click at [174, 275] on icon at bounding box center [173, 277] width 8 height 8
click at [174, 309] on icon at bounding box center [173, 307] width 8 height 8
